Goal: Information Seeking & Learning: Learn about a topic

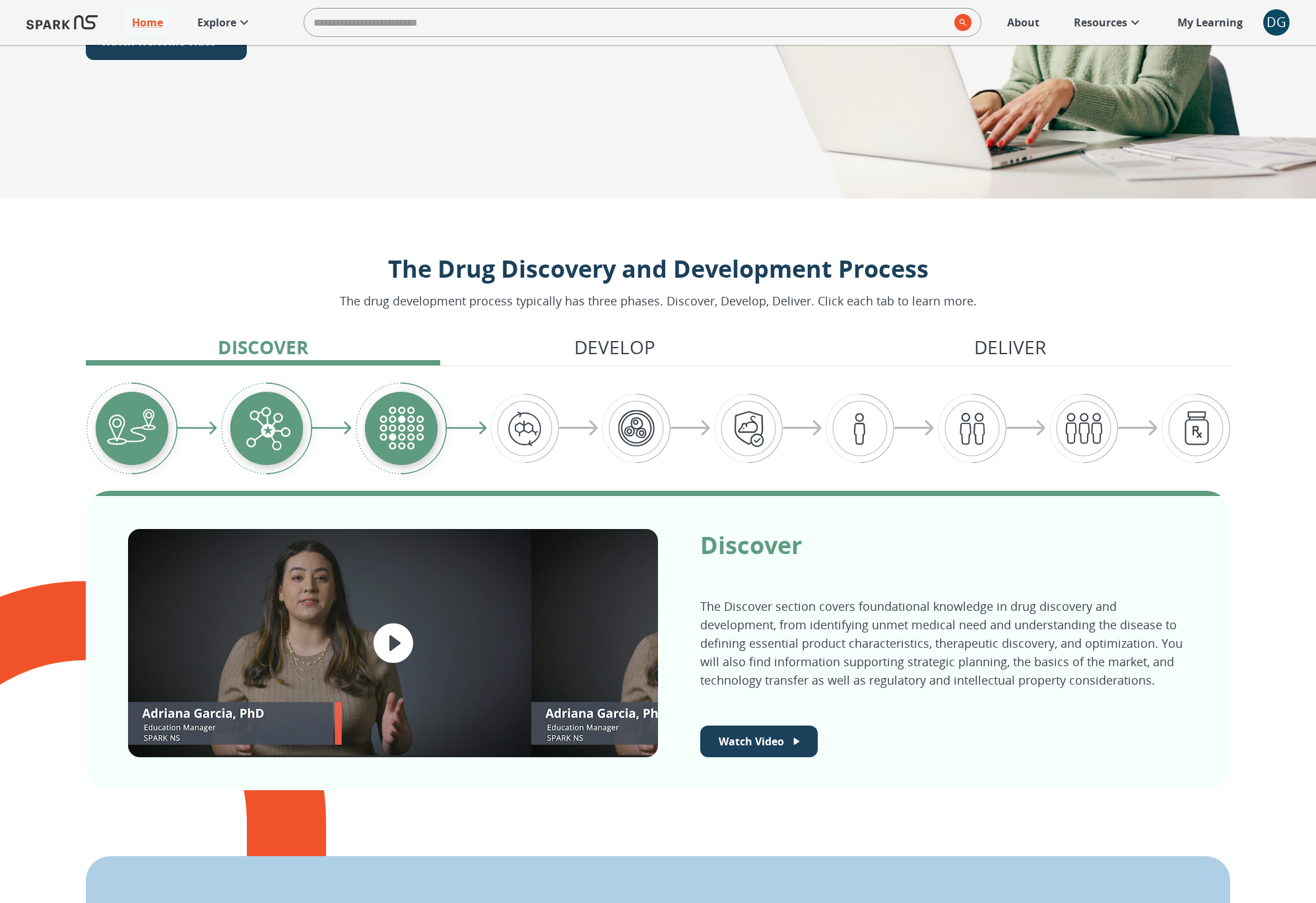
scroll to position [311, 0]
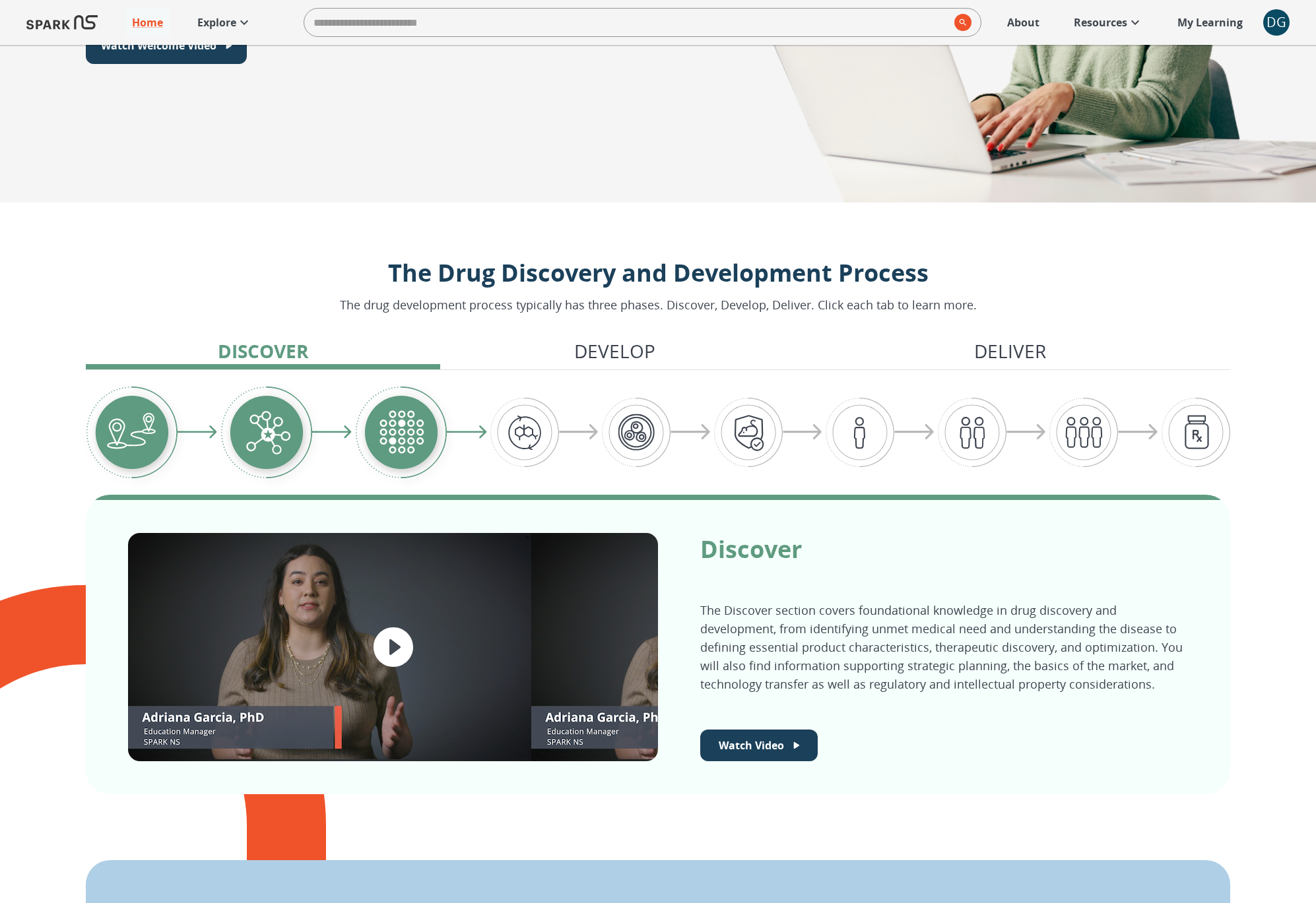
click at [213, 16] on p "Explore" at bounding box center [216, 22] width 39 height 16
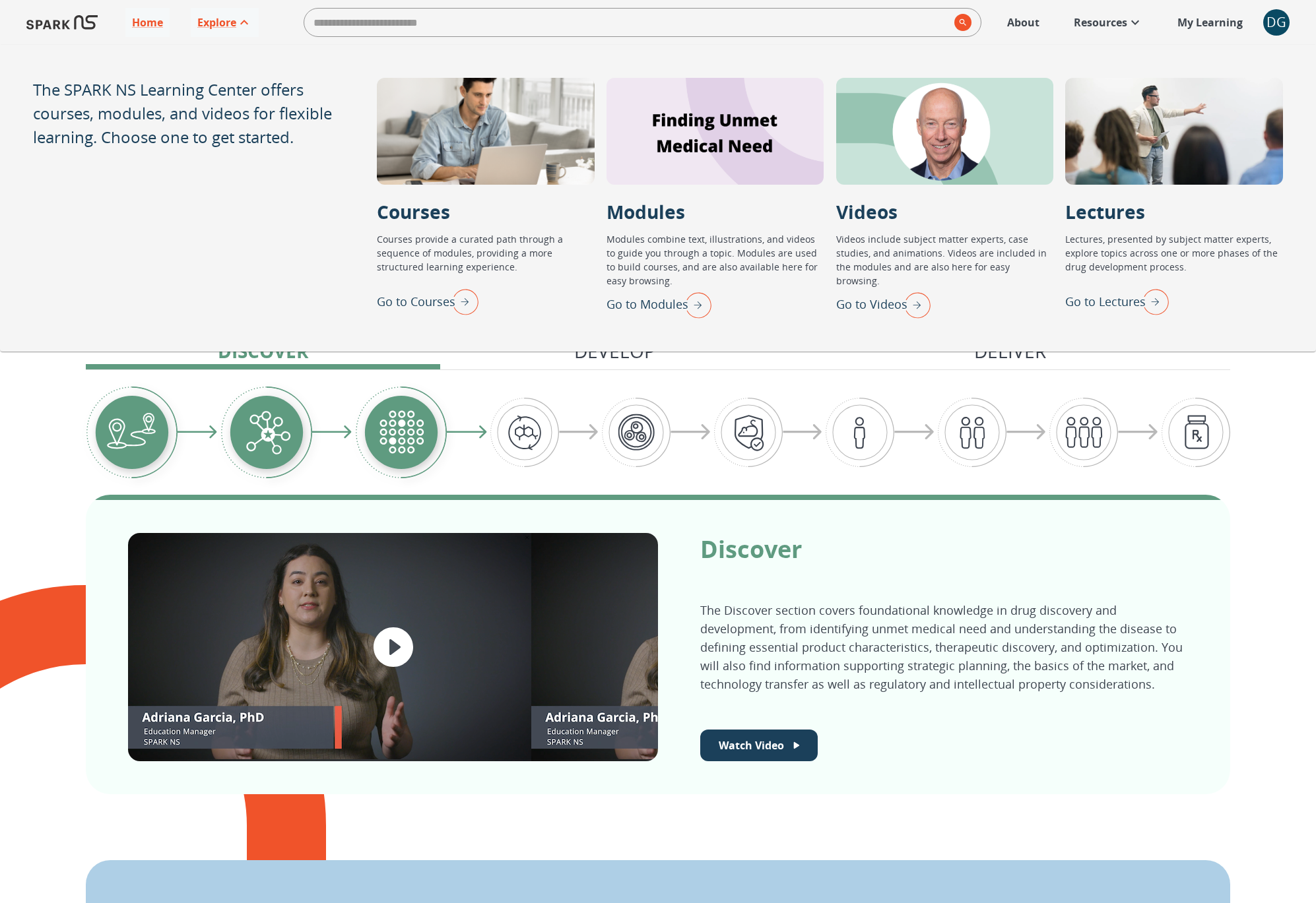
click at [436, 299] on p "Go to Courses" at bounding box center [416, 301] width 79 height 18
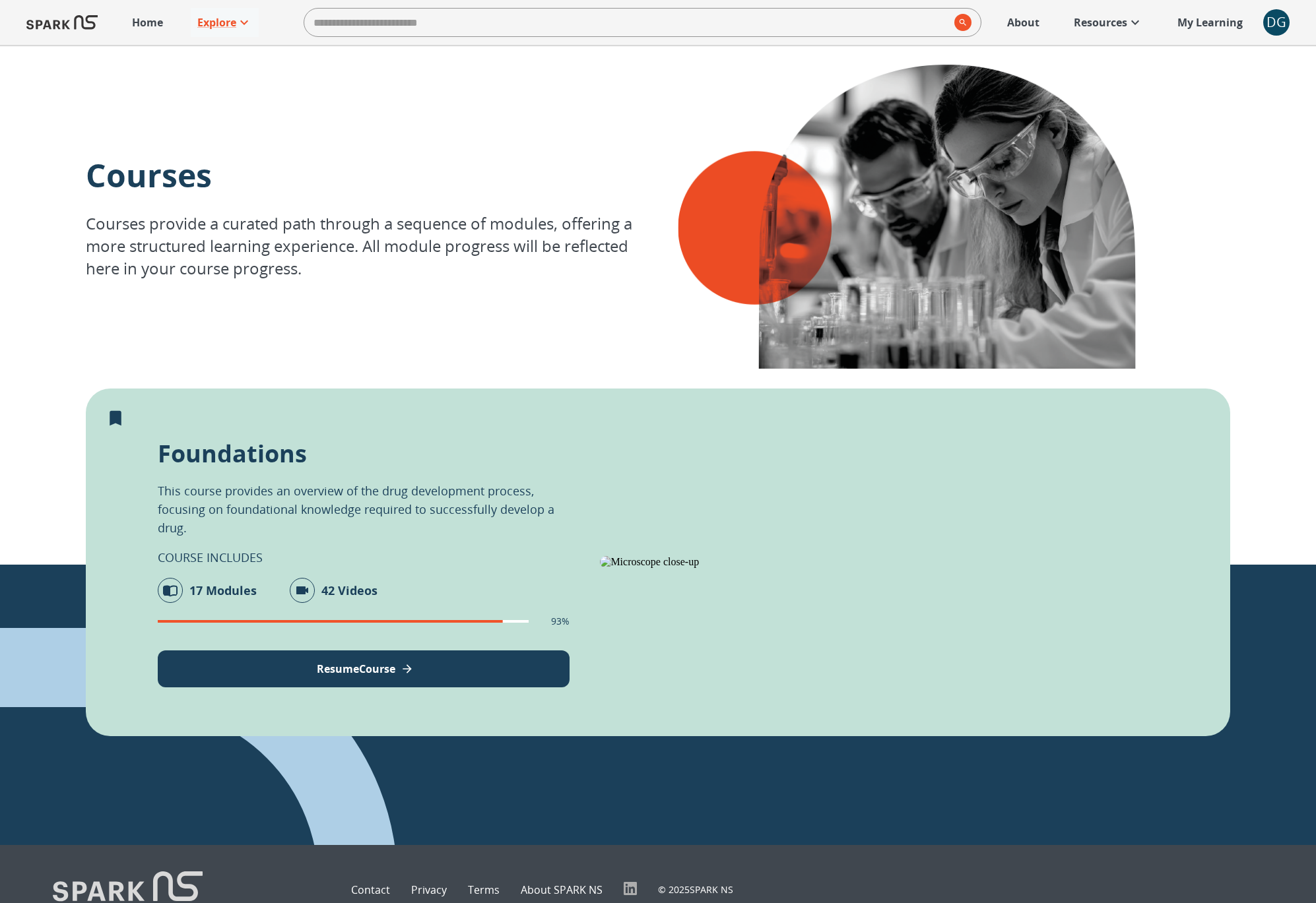
scroll to position [125, 0]
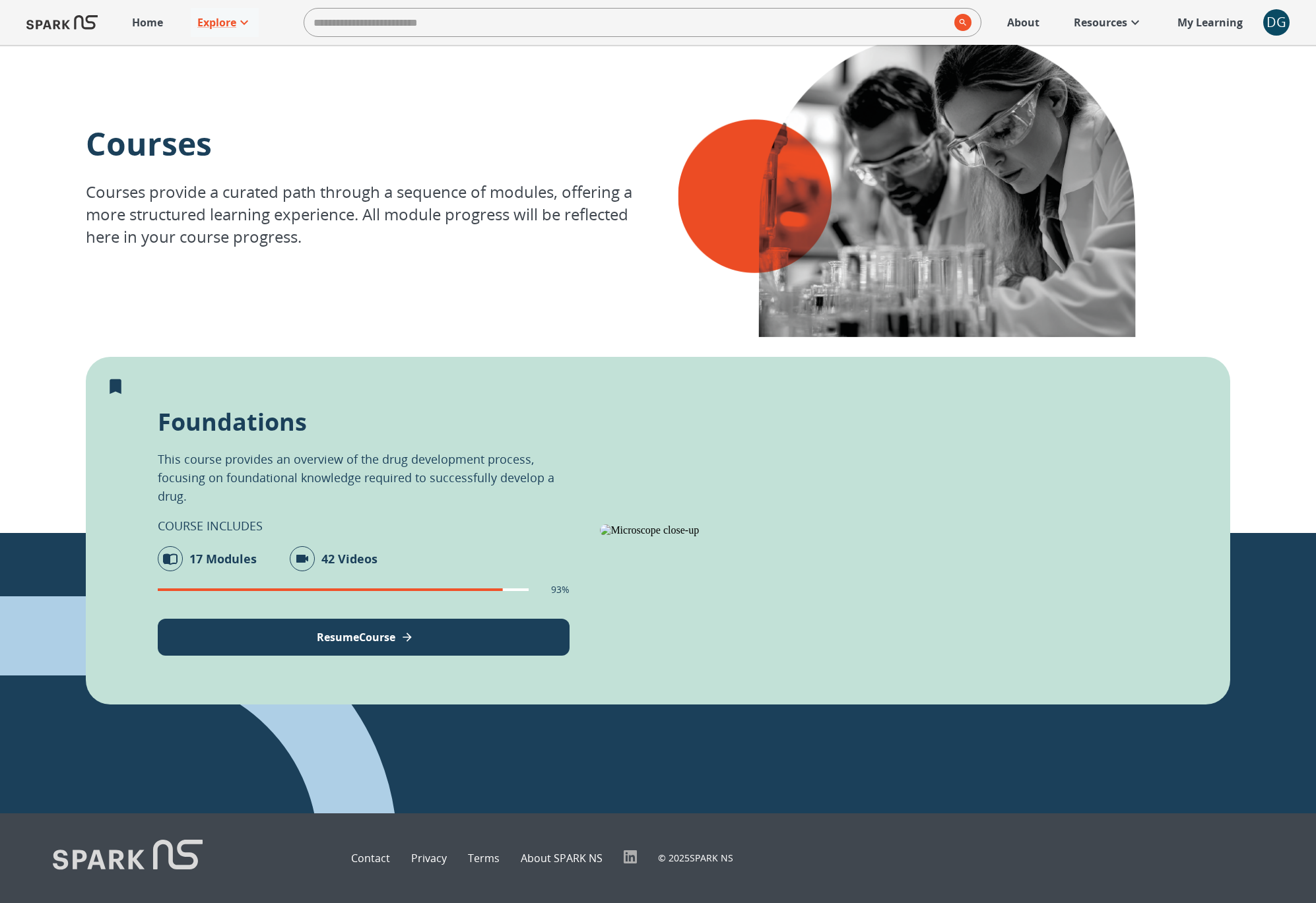
click at [357, 619] on button "Resume Course" at bounding box center [363, 638] width 411 height 37
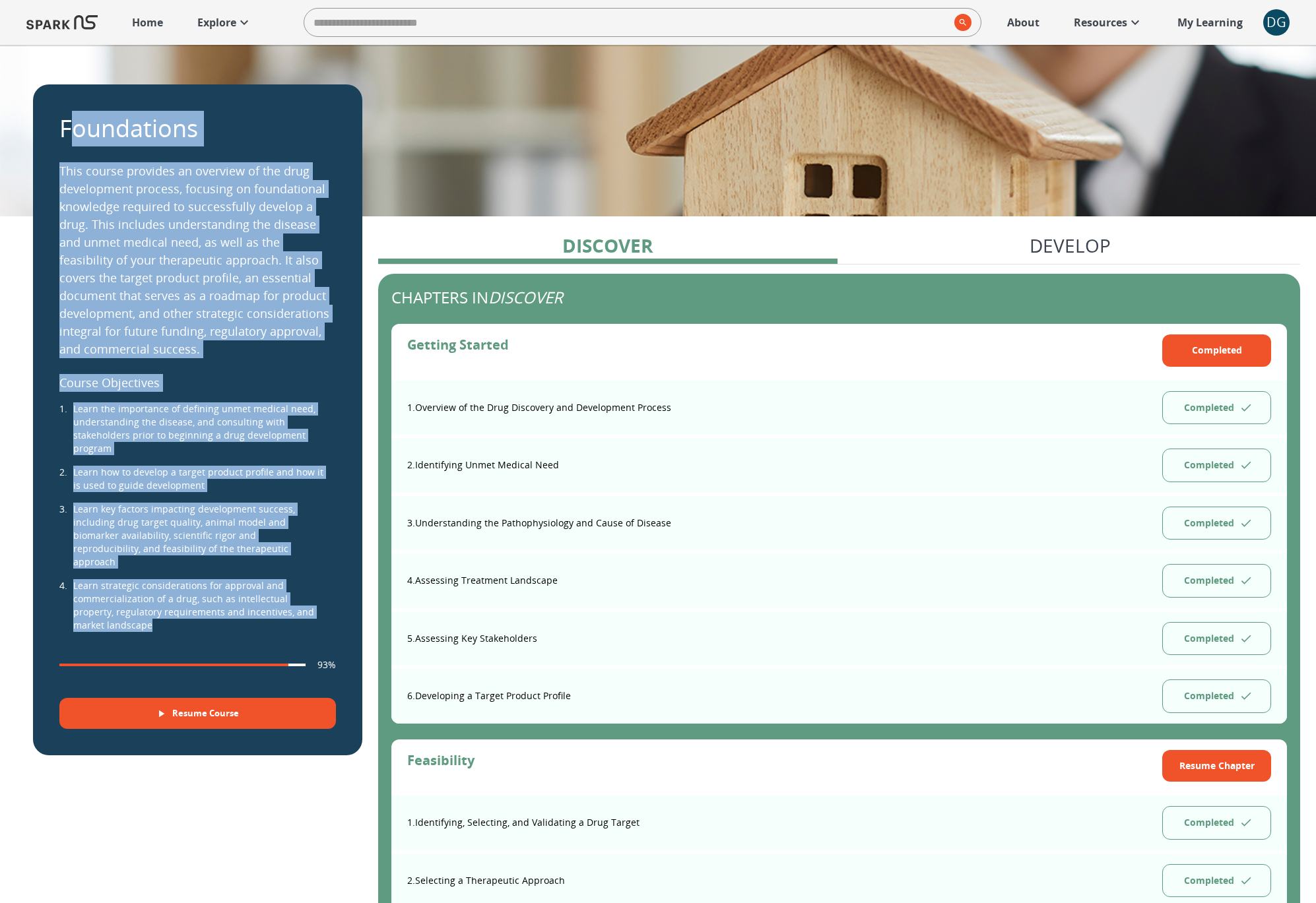
drag, startPoint x: 62, startPoint y: 125, endPoint x: 192, endPoint y: 617, distance: 508.9
click at [192, 617] on div "Foundations This course provides an overview of the drug development process, f…" at bounding box center [198, 420] width 277 height 619
copy div "Foundations This course provides an overview of the drug development process, f…"
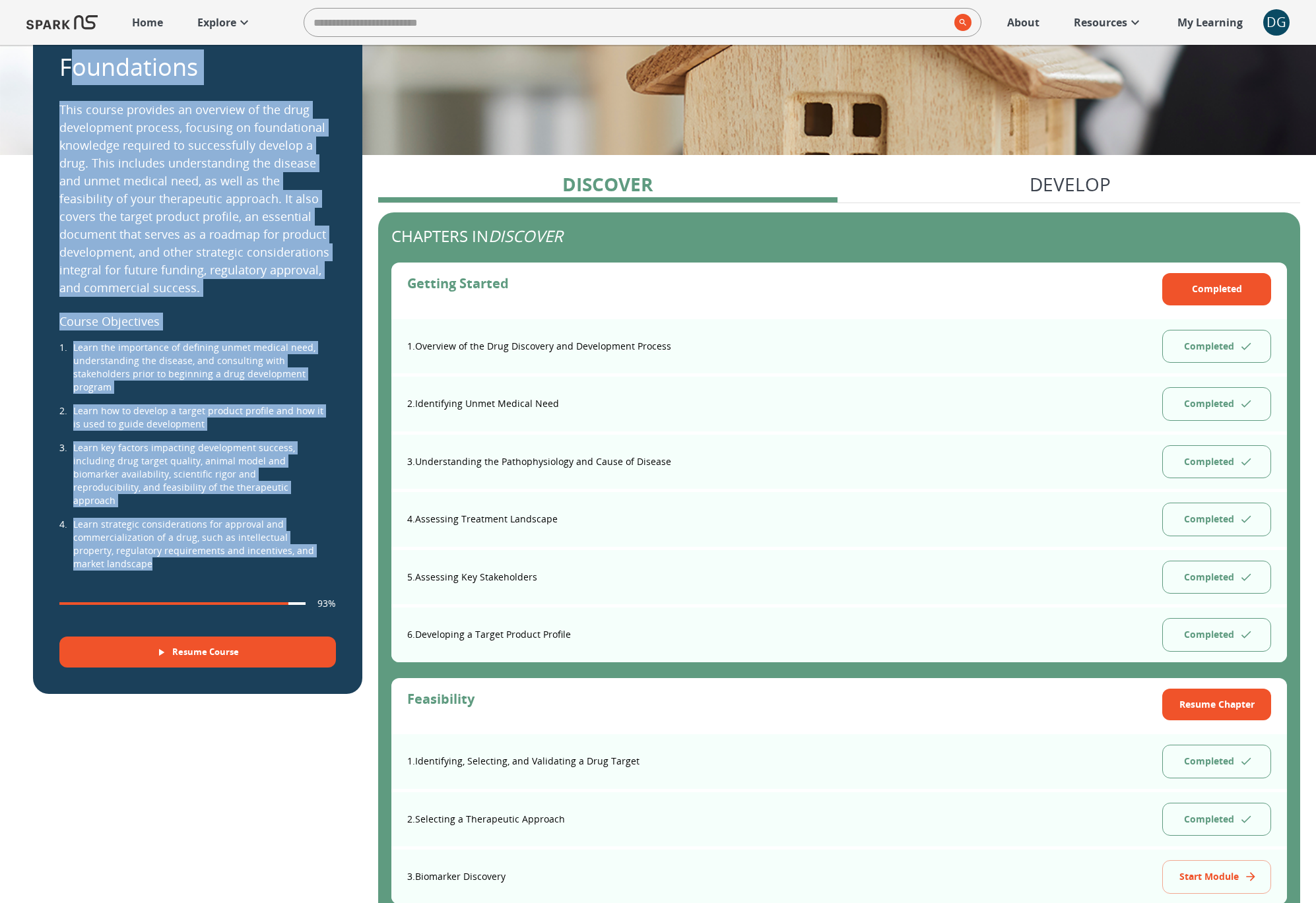
scroll to position [60, 0]
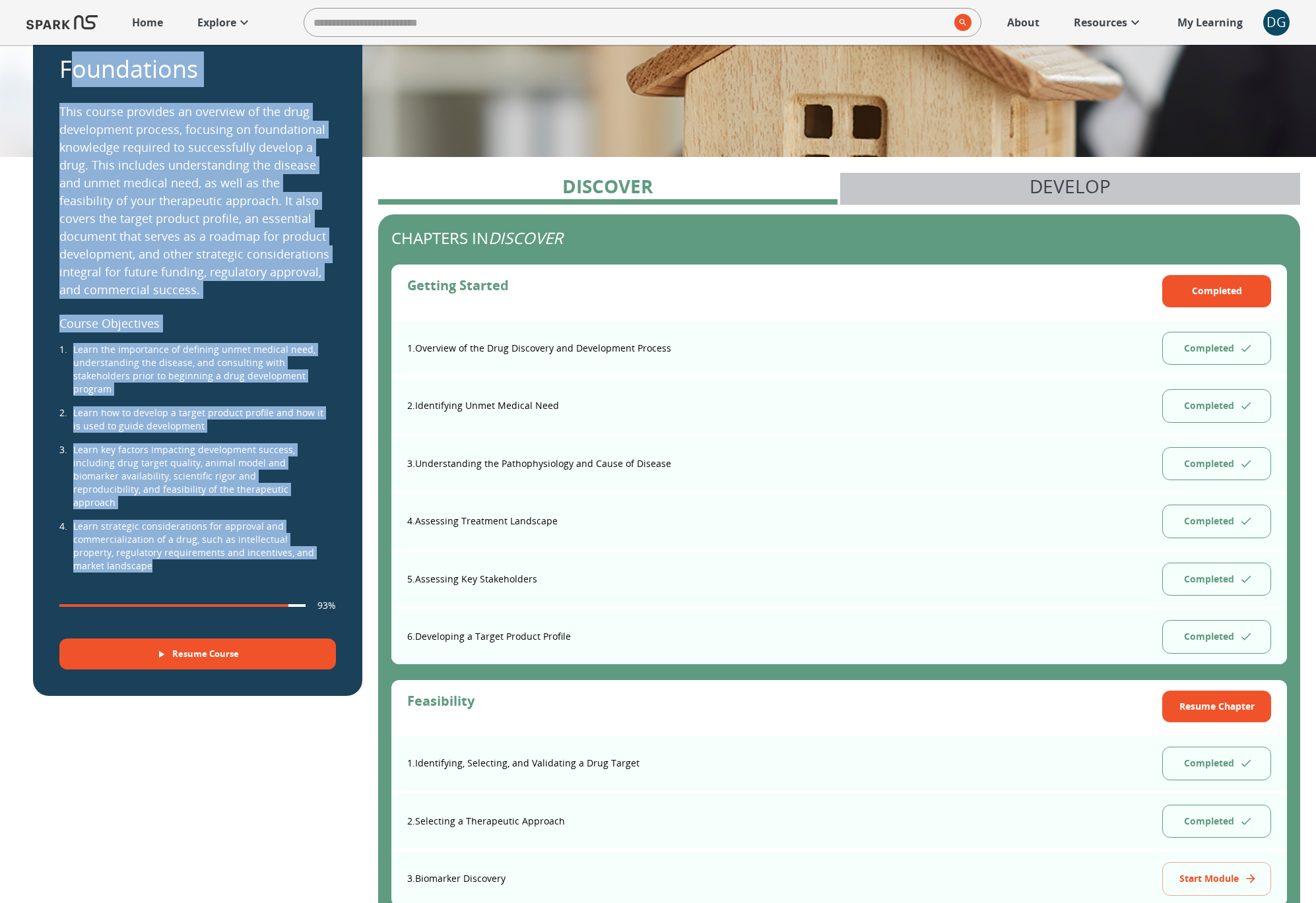
click at [1034, 184] on p "Develop" at bounding box center [1070, 186] width 81 height 28
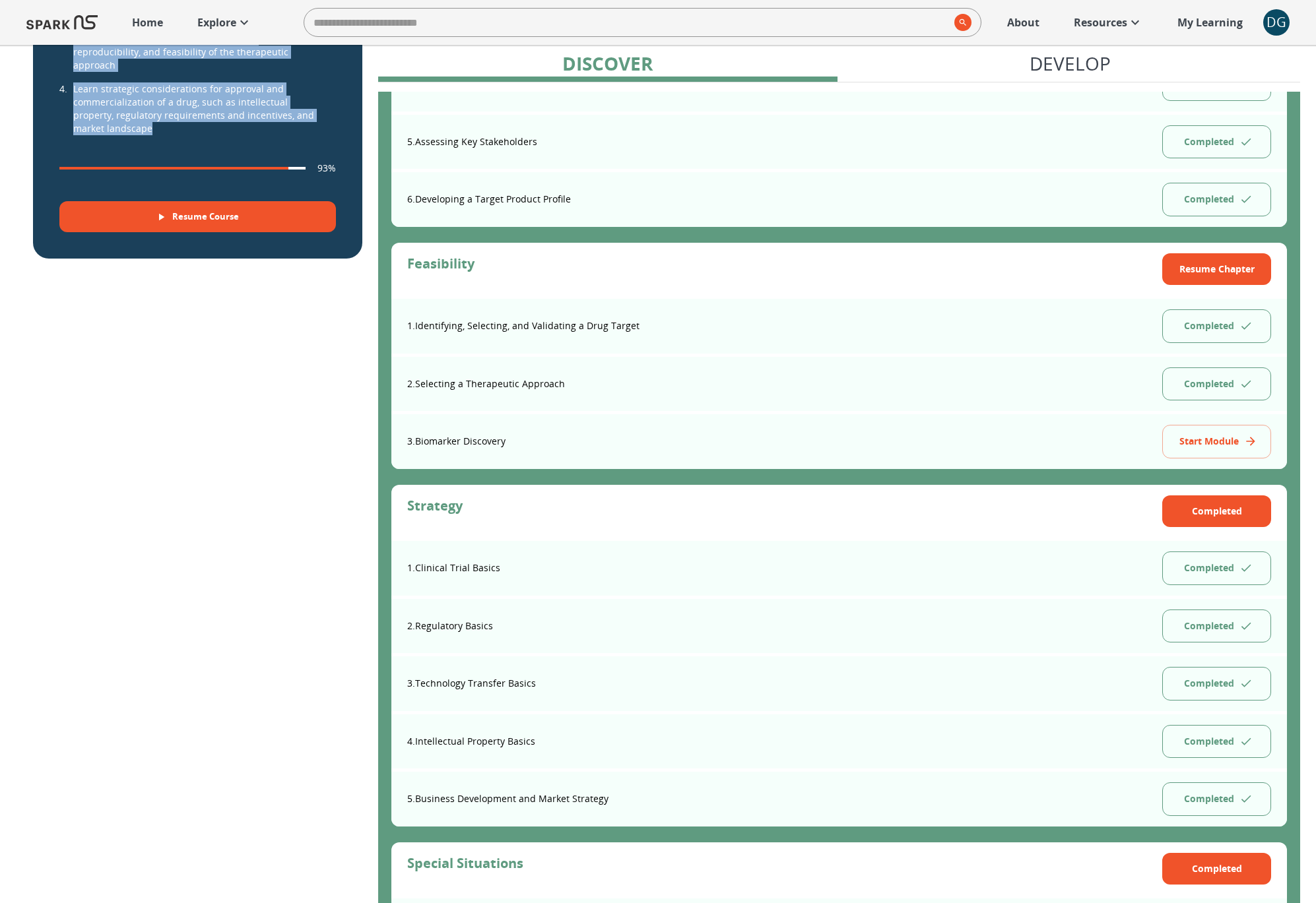
scroll to position [492, 0]
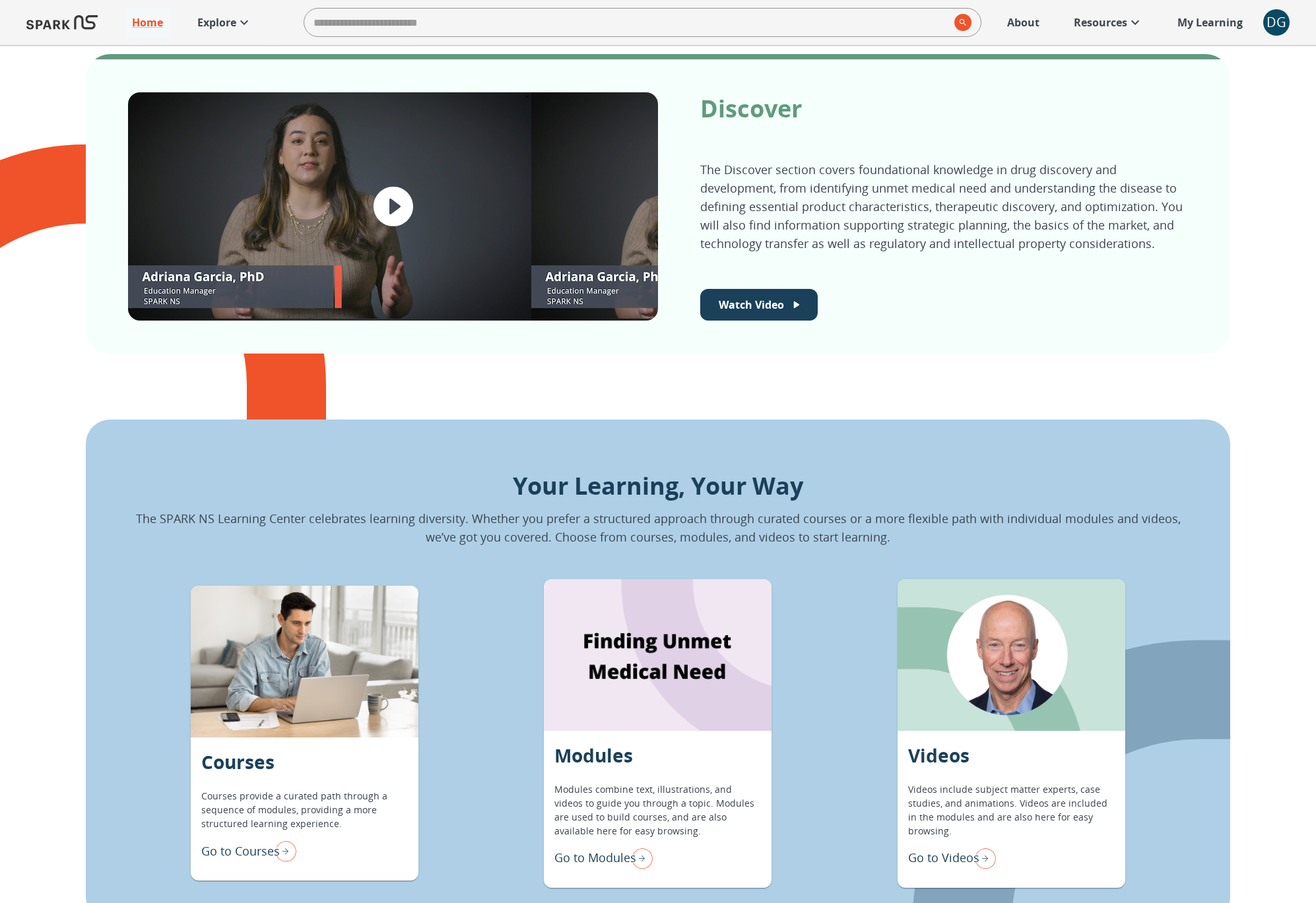
scroll to position [1112, 0]
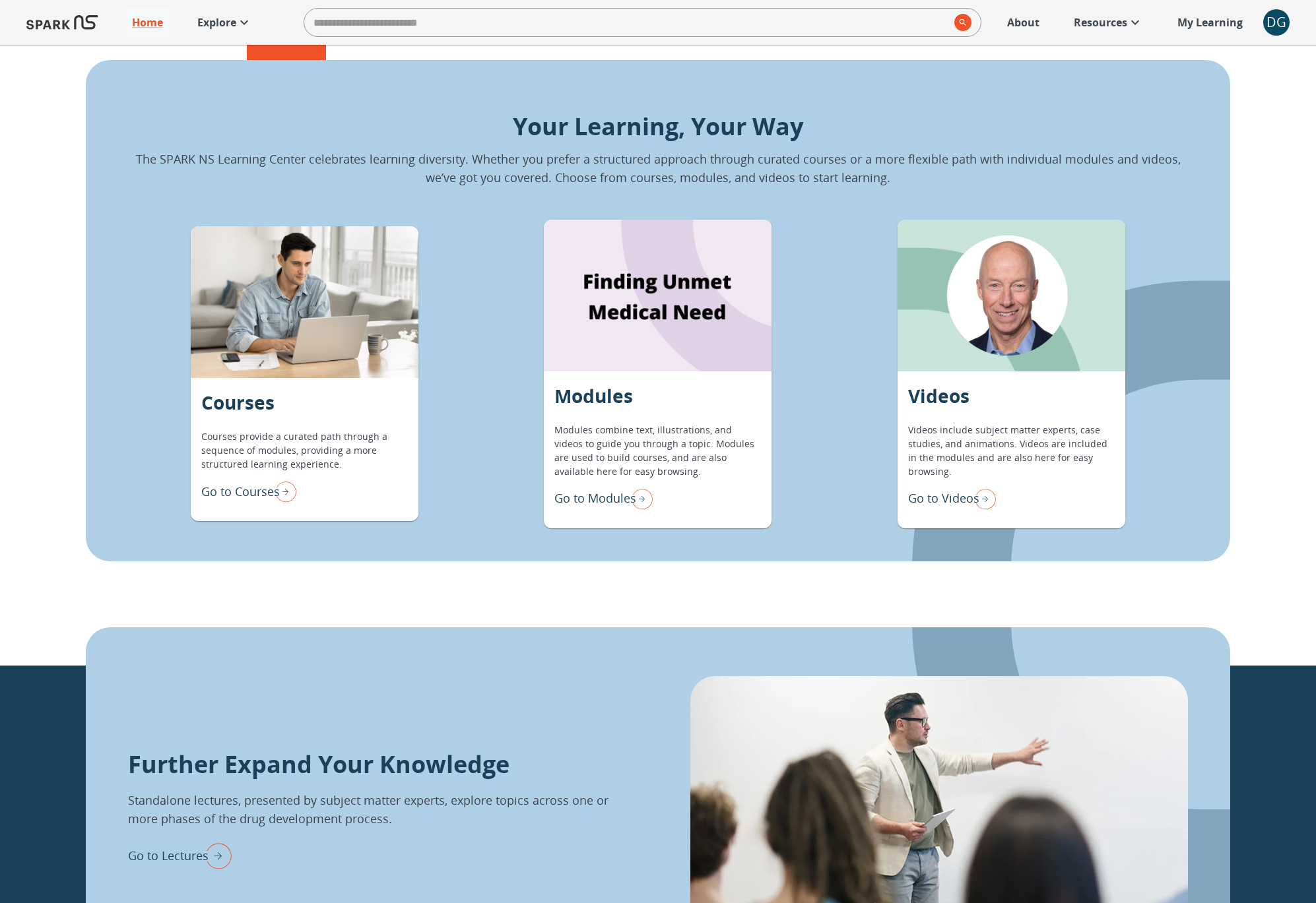
click at [599, 500] on p "Go to Modules" at bounding box center [595, 498] width 82 height 18
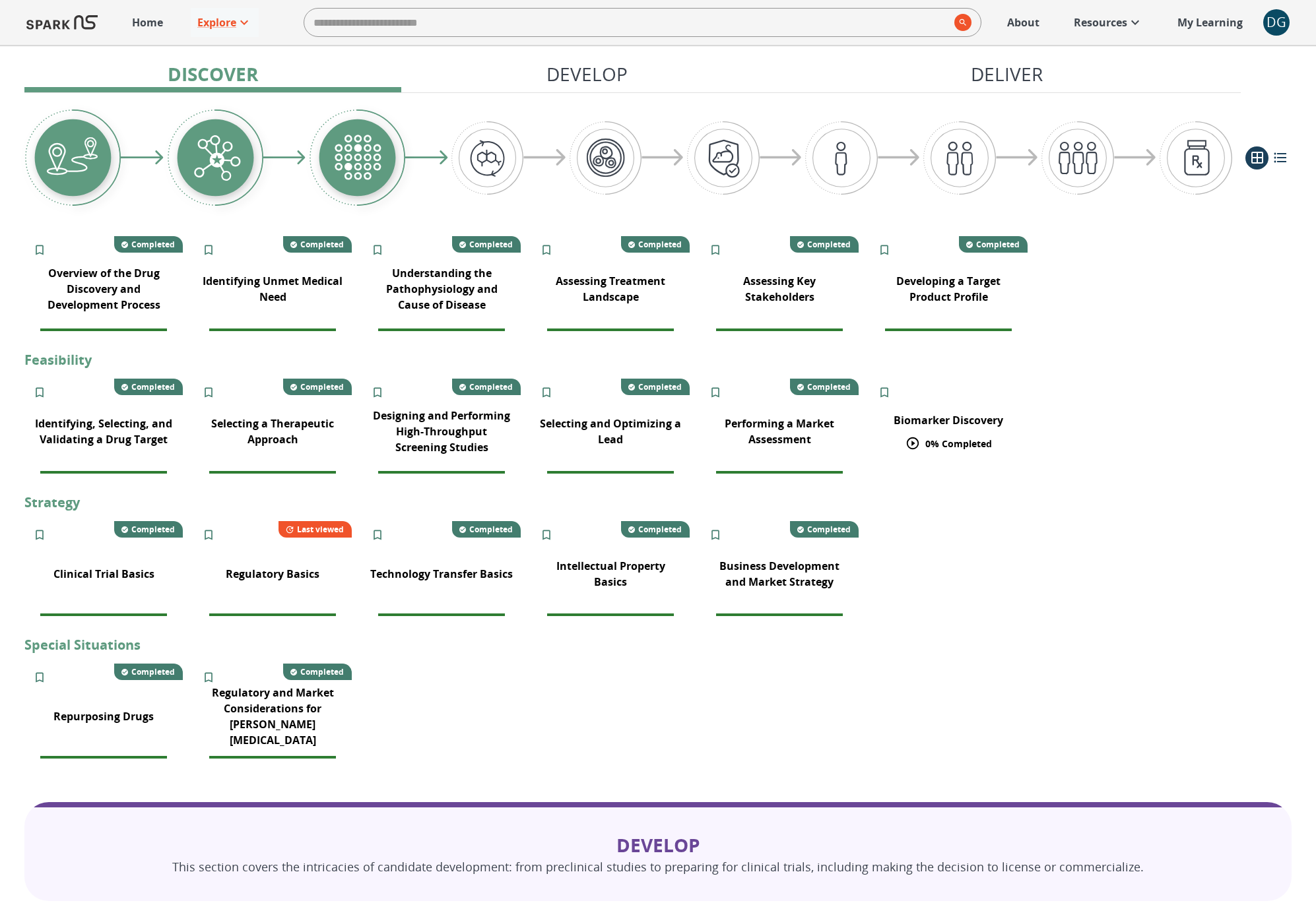
scroll to position [260, 0]
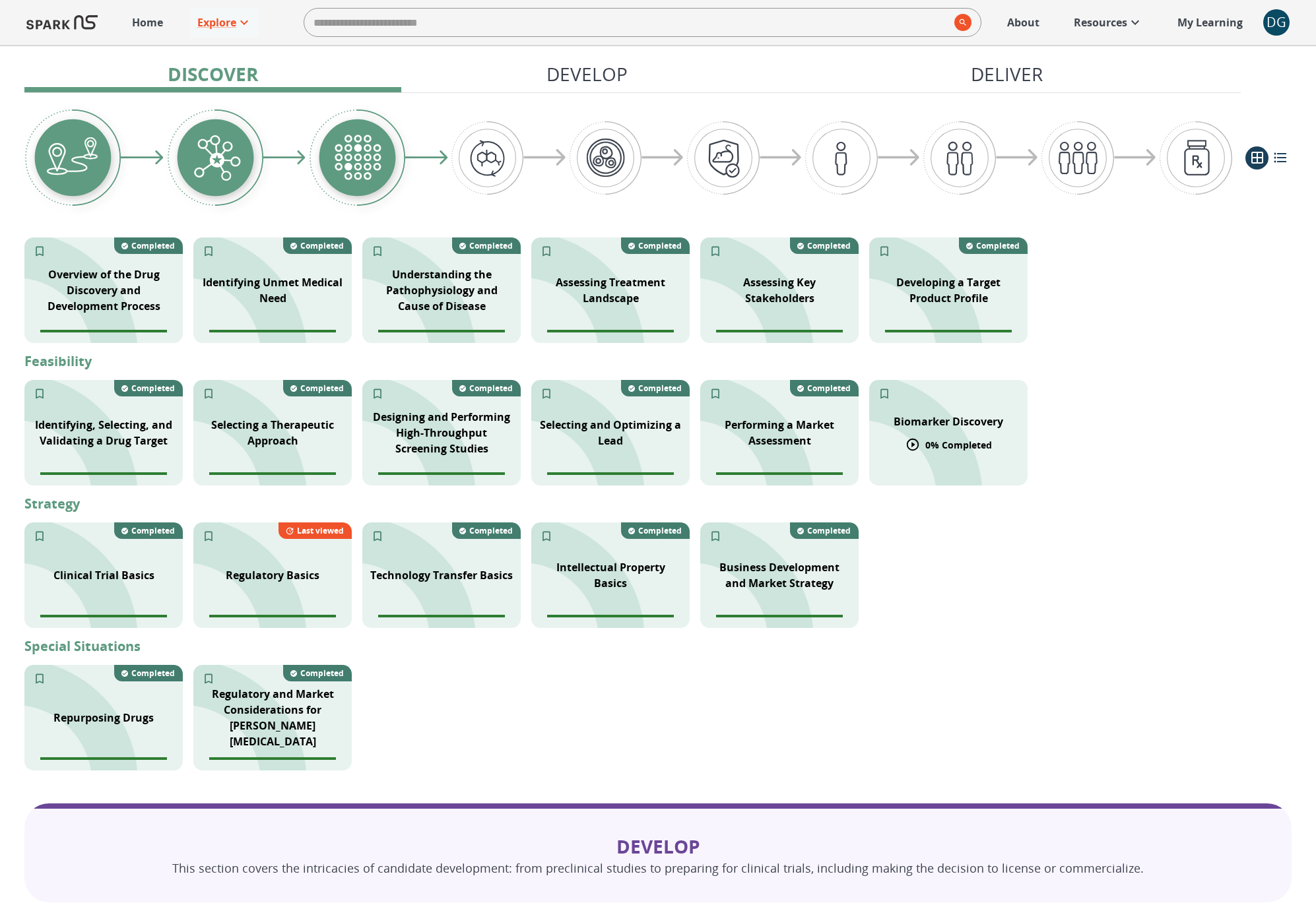
click at [960, 416] on p "Biomarker Discovery" at bounding box center [949, 421] width 109 height 16
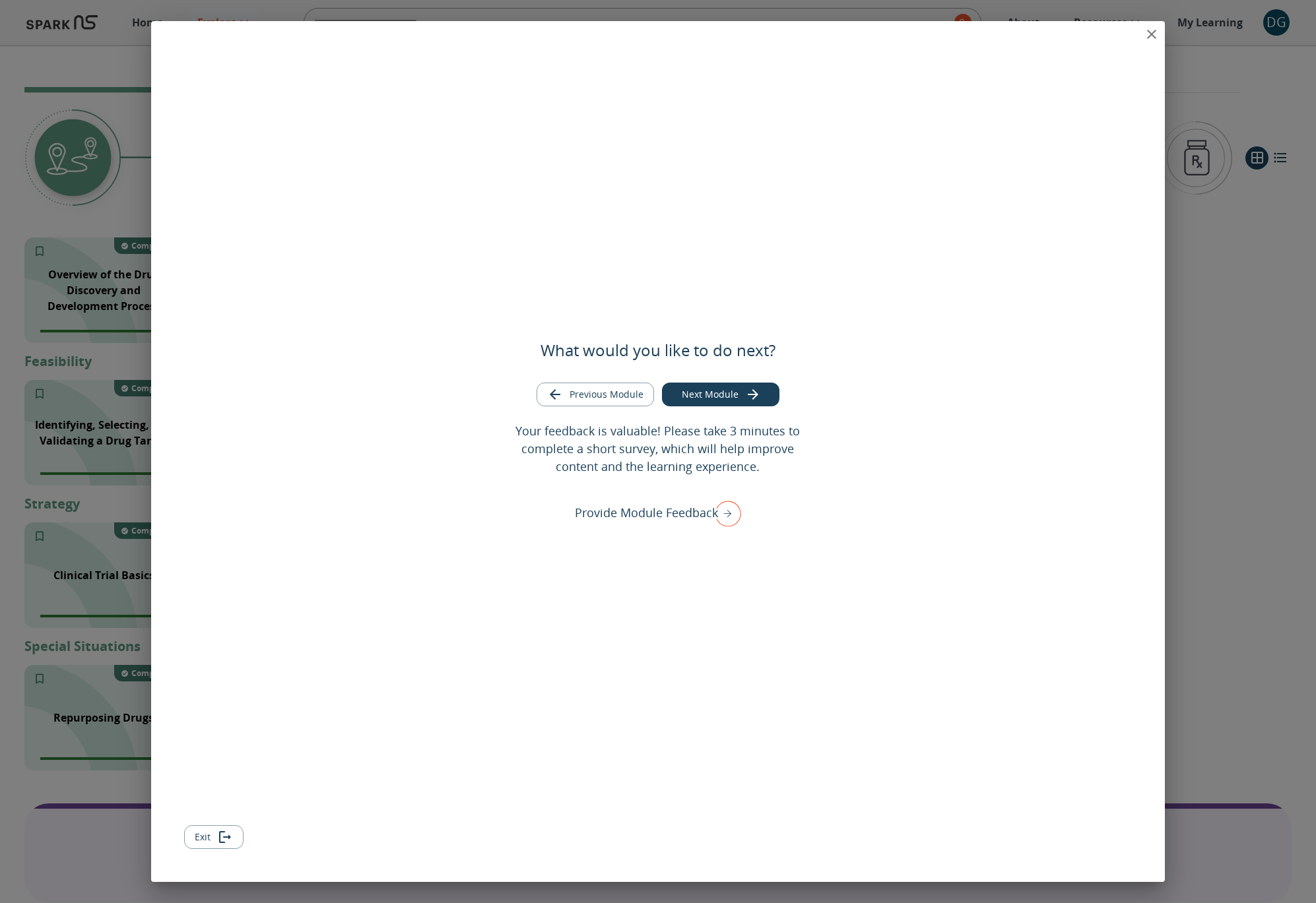
click at [1149, 37] on icon "close" at bounding box center [1151, 34] width 9 height 9
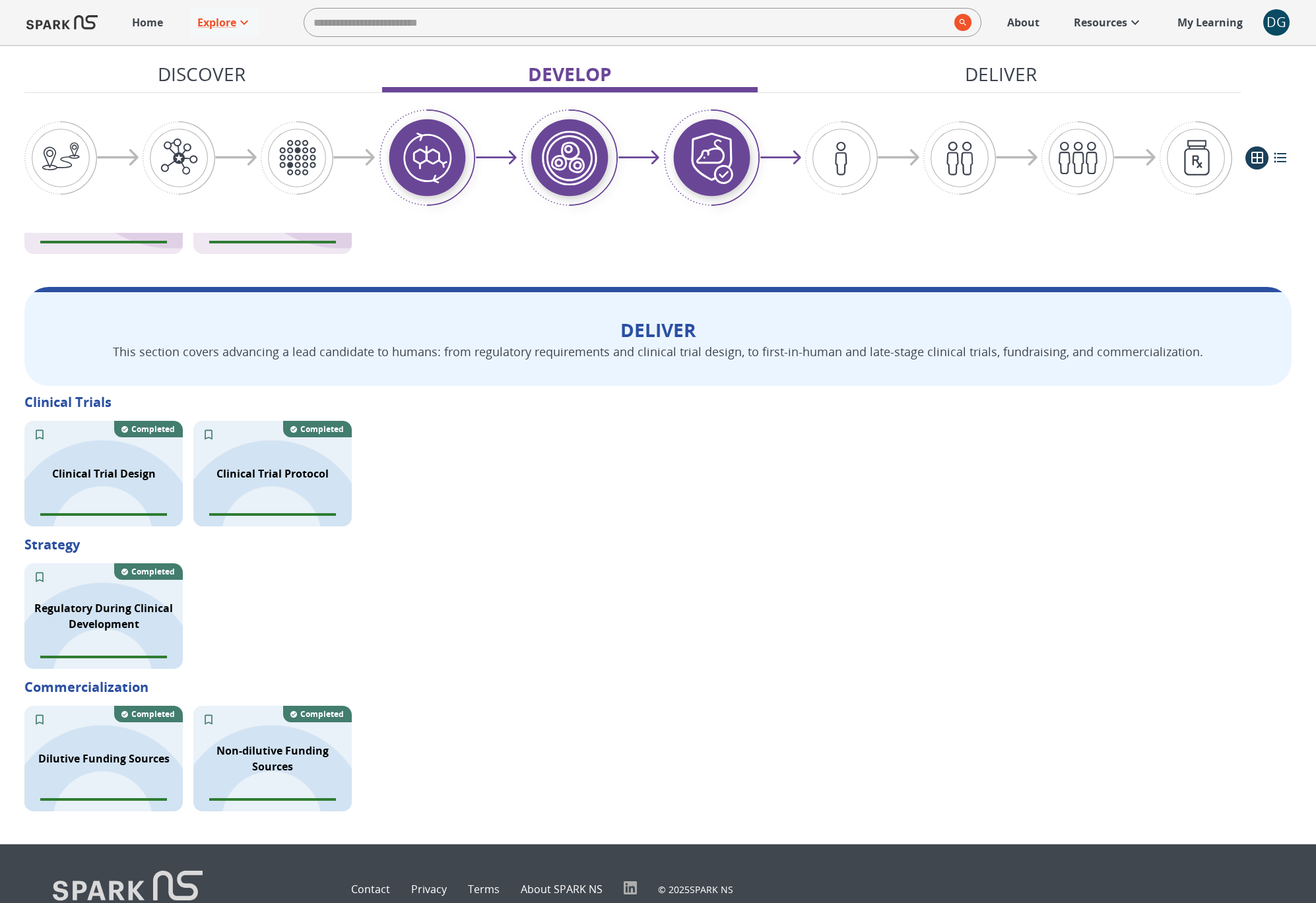
scroll to position [1650, 0]
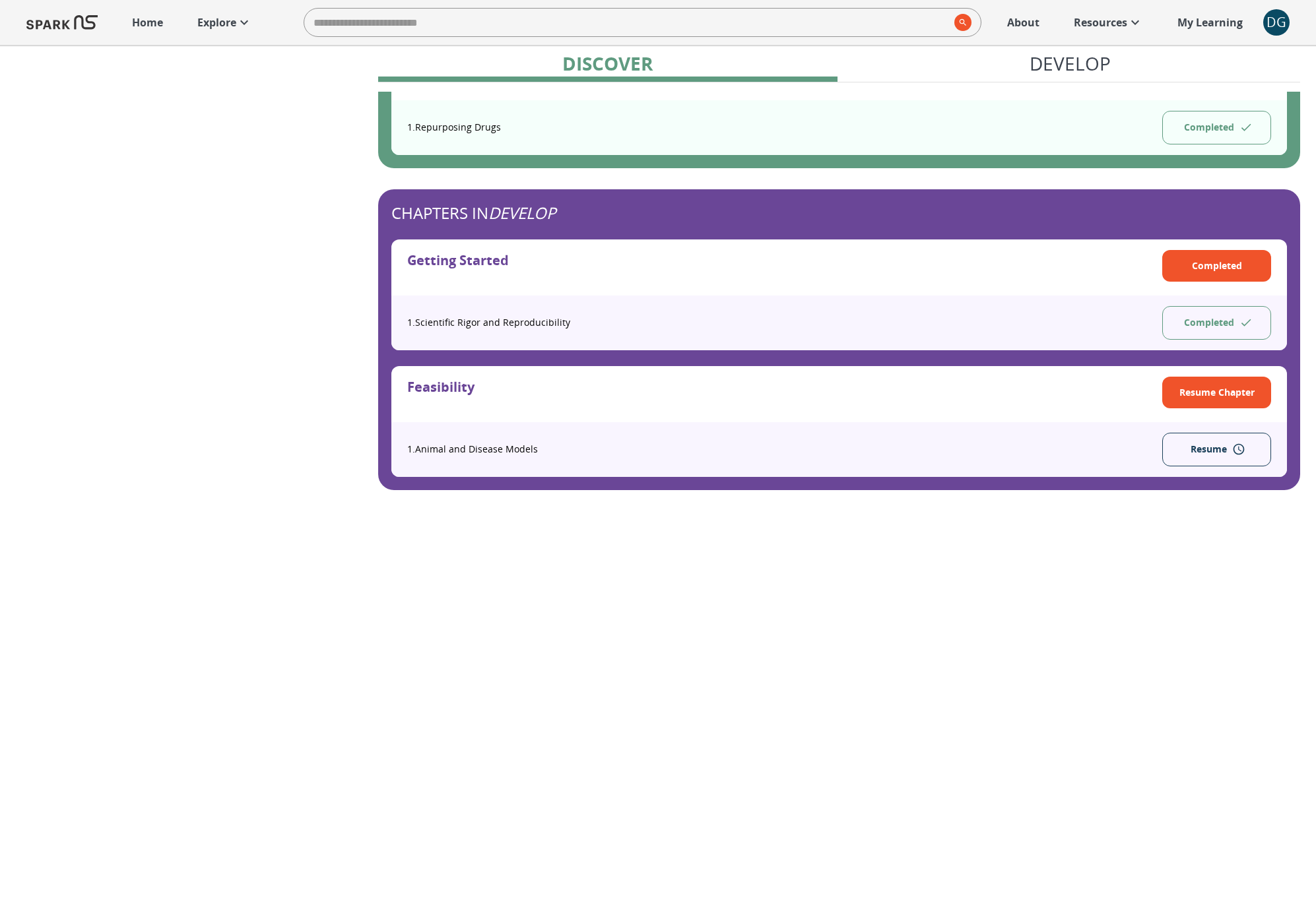
scroll to position [1290, 0]
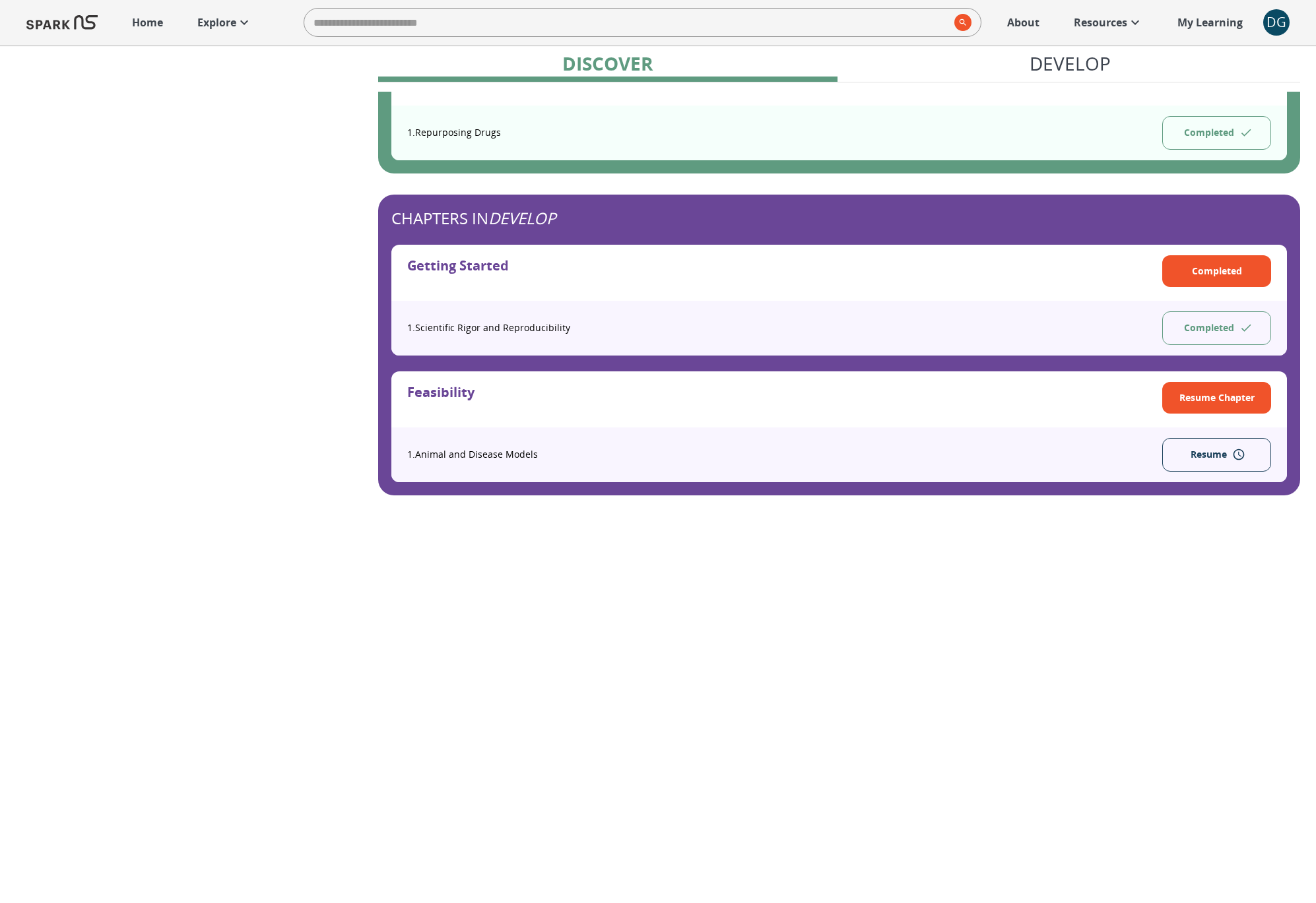
click at [1177, 456] on button "Resume" at bounding box center [1216, 455] width 109 height 33
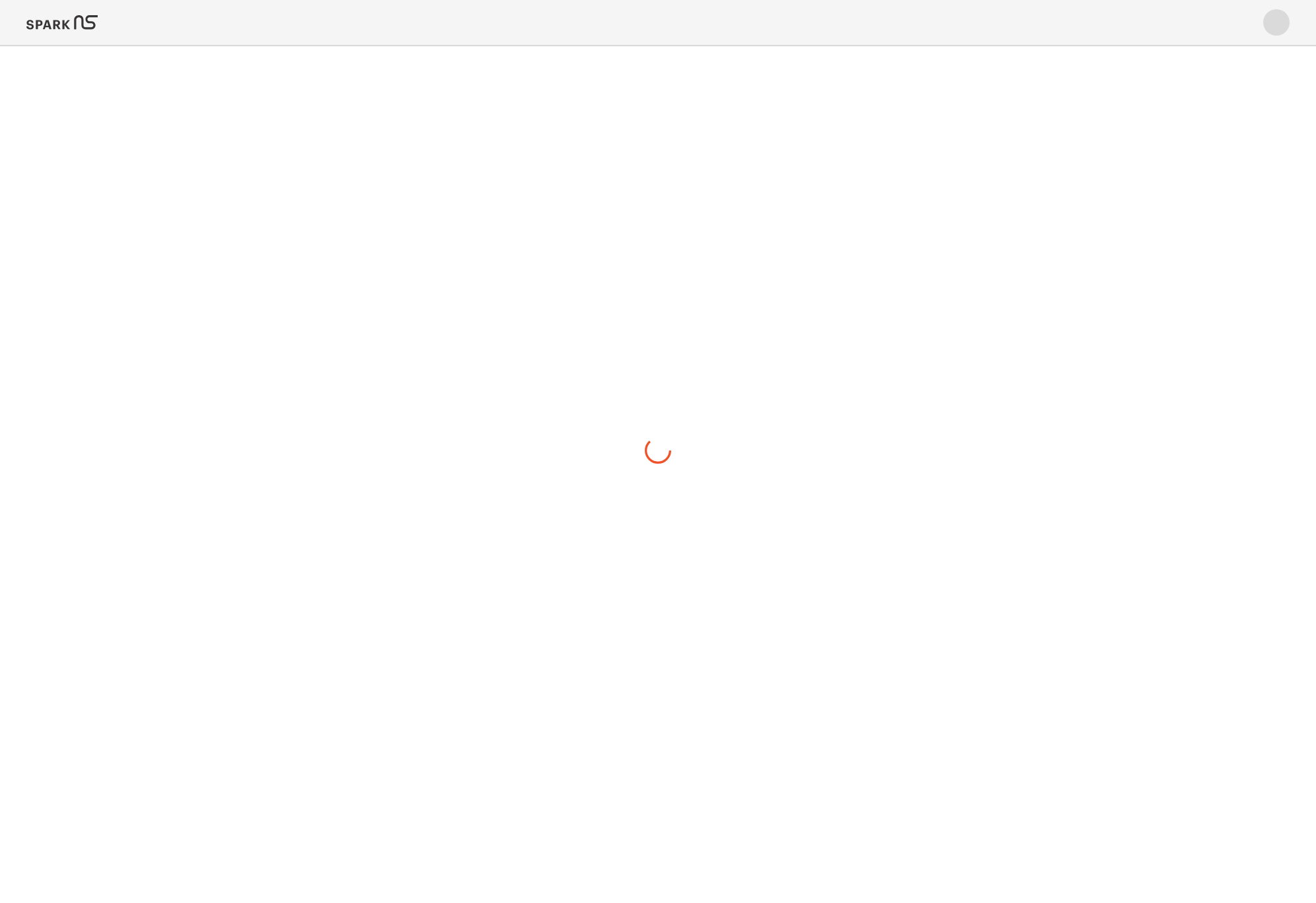
scroll to position [0, 0]
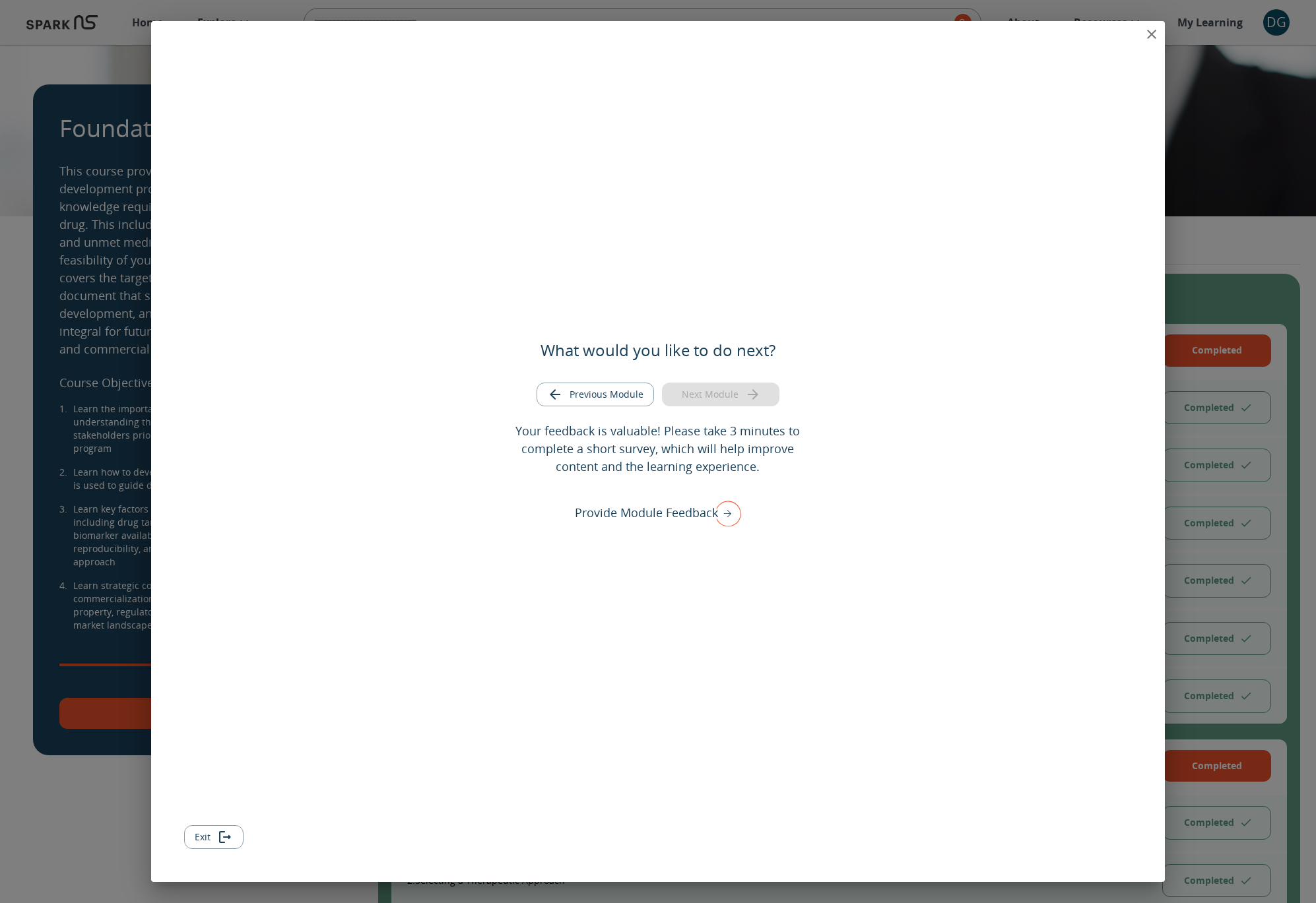
click at [1149, 39] on icon "close" at bounding box center [1151, 34] width 16 height 16
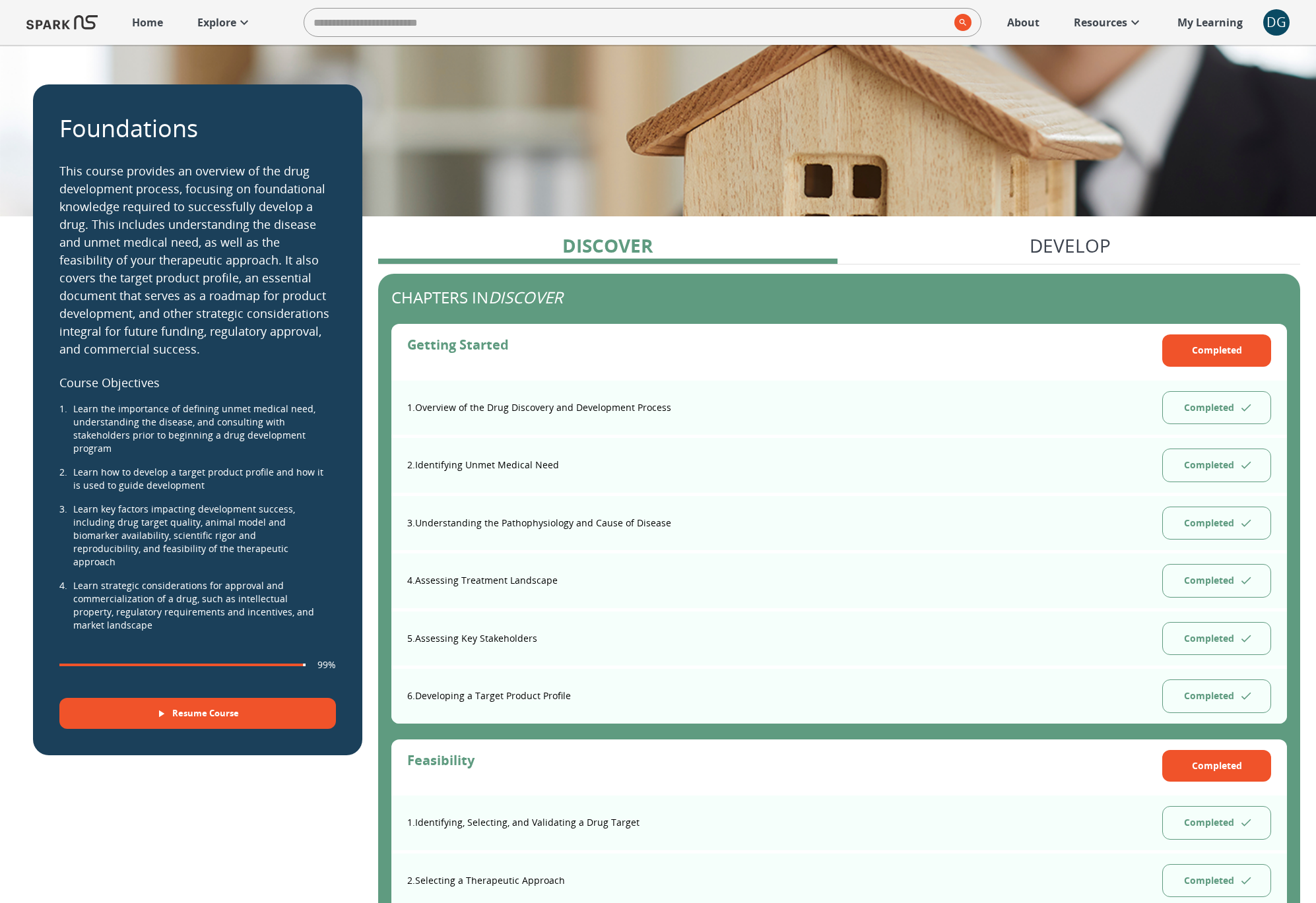
click at [237, 28] on icon at bounding box center [244, 22] width 16 height 16
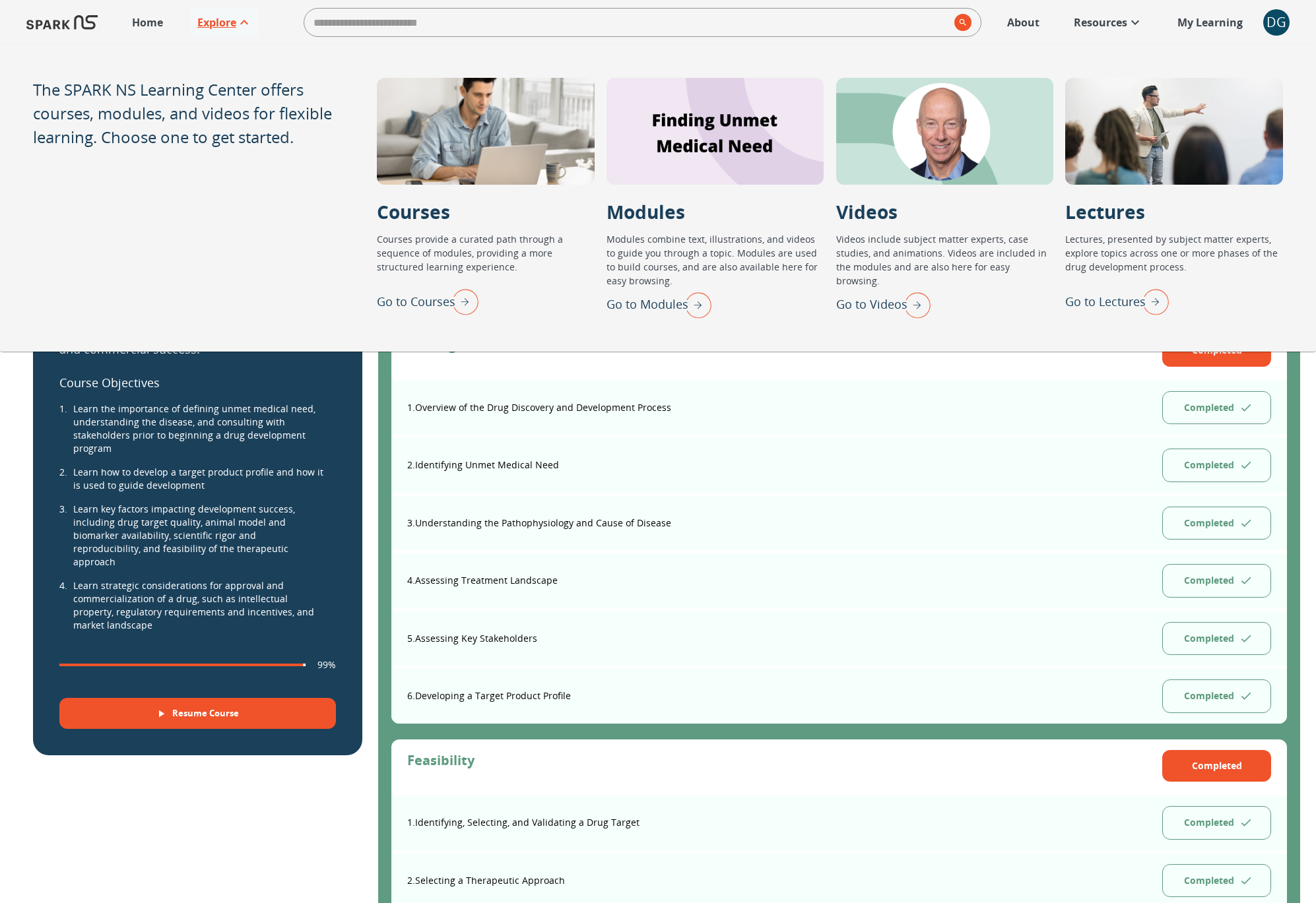
click at [685, 306] on img "Go to Modules" at bounding box center [695, 305] width 33 height 34
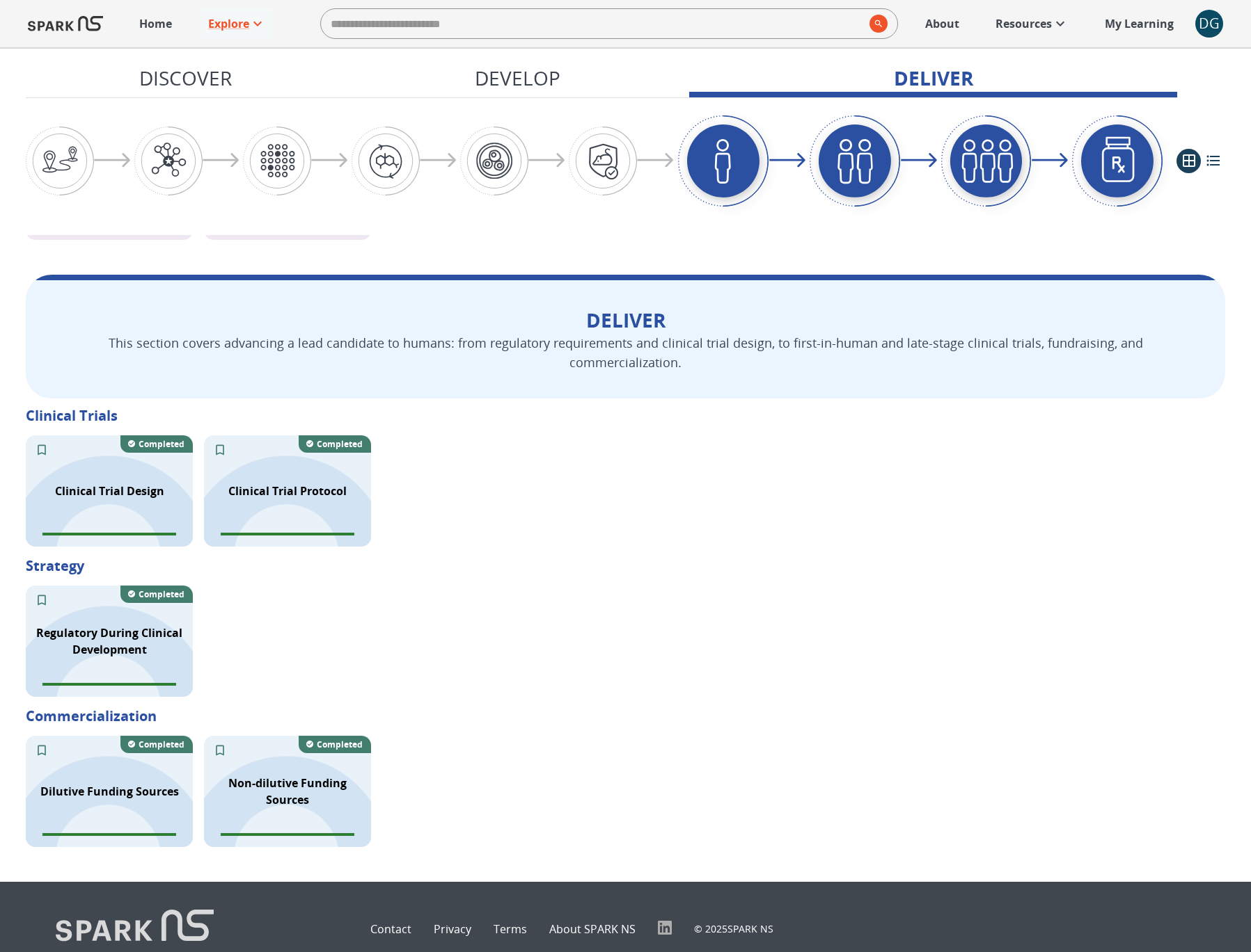
scroll to position [1748, 0]
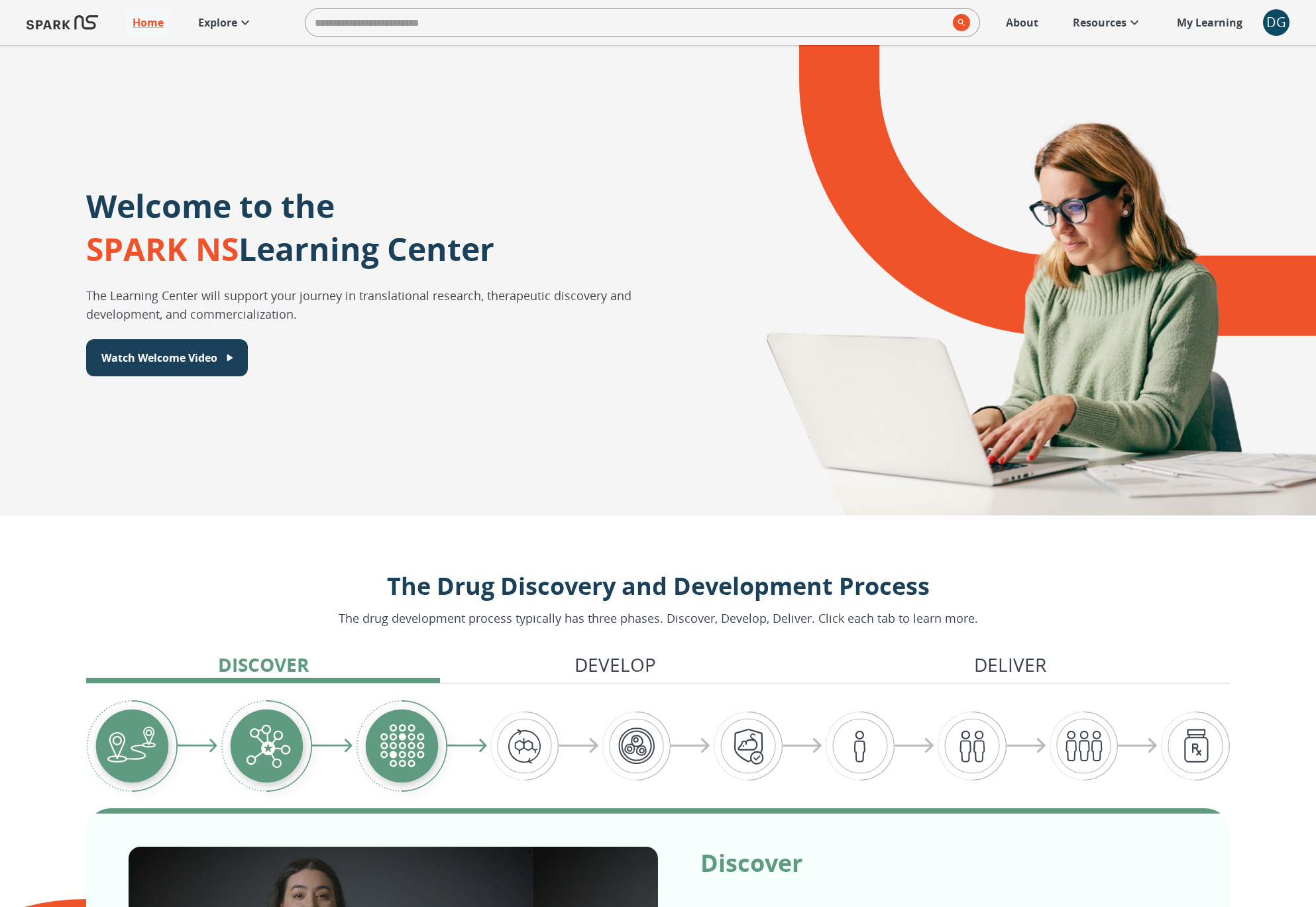
click at [1013, 19] on p "About" at bounding box center [1022, 22] width 33 height 16
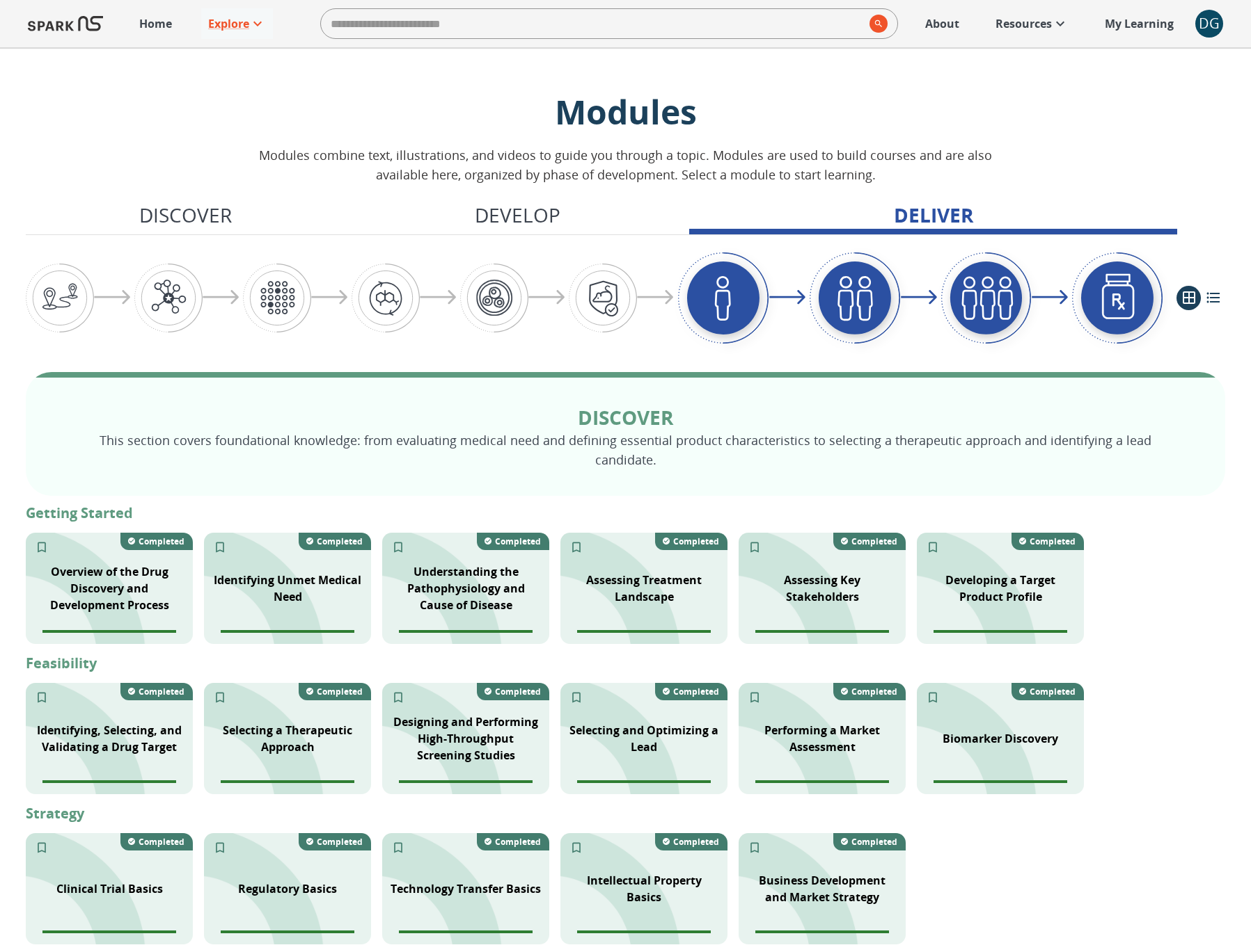
scroll to position [1748, 0]
